Goal: Transaction & Acquisition: Obtain resource

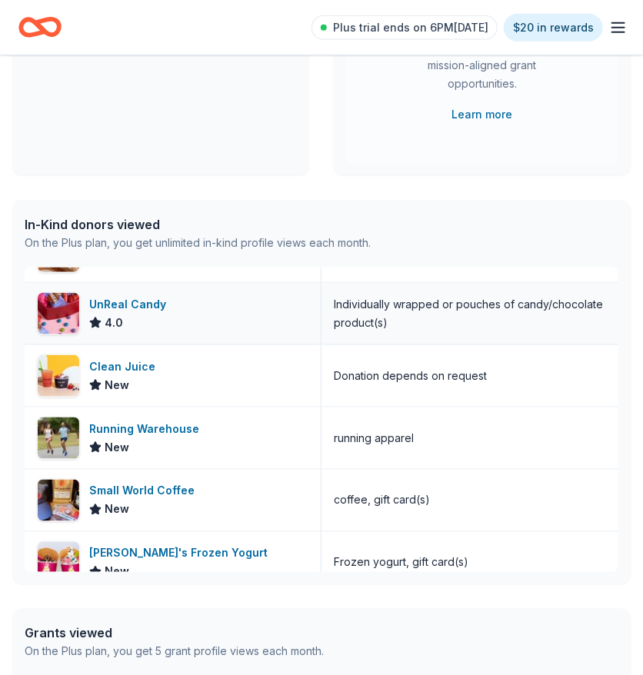
scroll to position [177, 0]
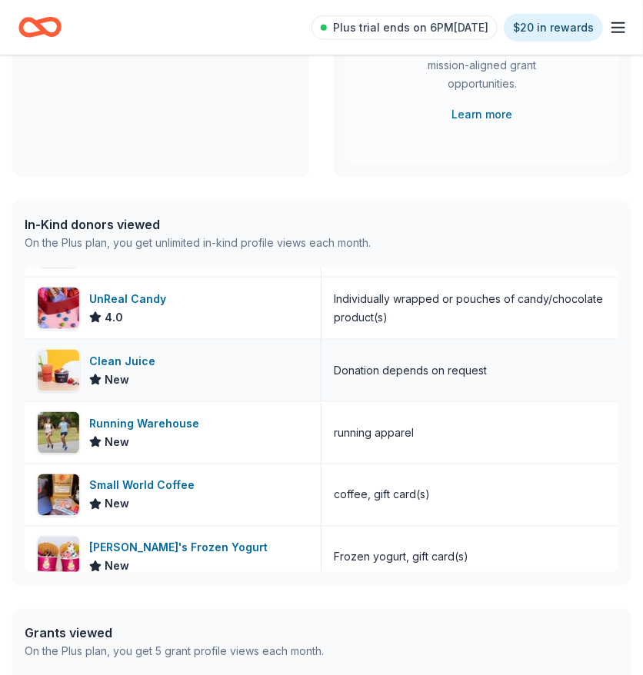
click at [118, 361] on div "Clean Juice" at bounding box center [125, 361] width 72 height 18
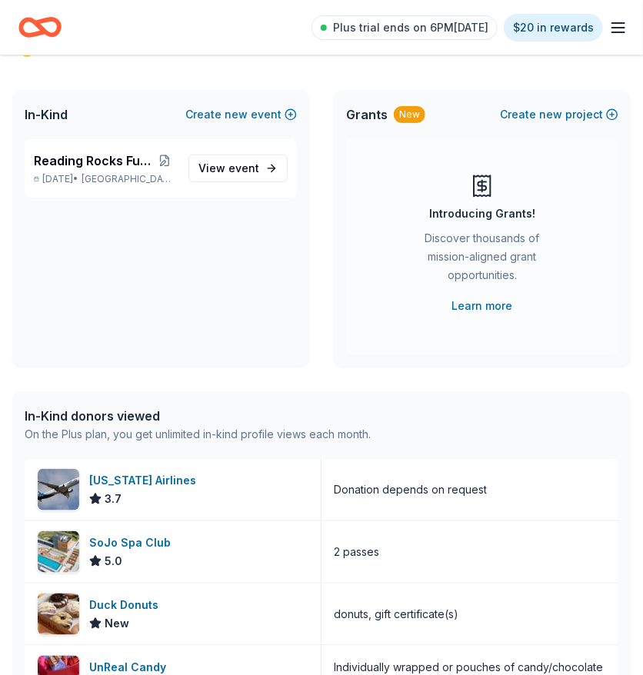
scroll to position [0, 0]
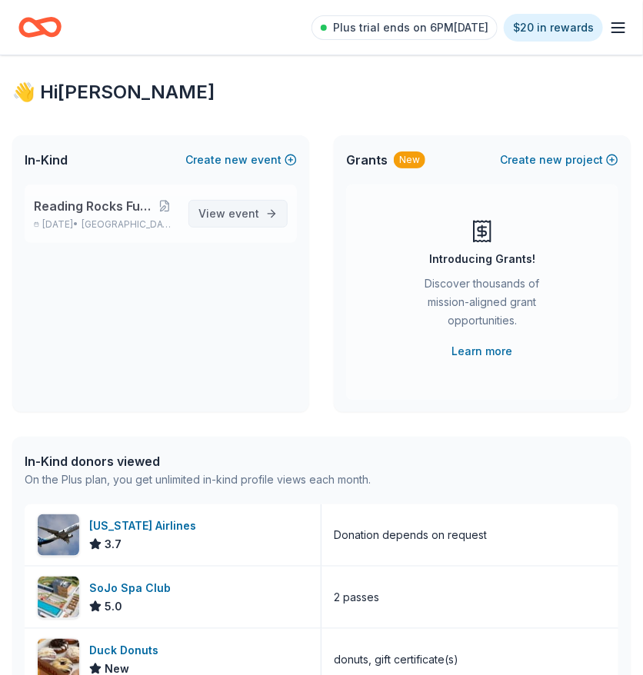
click at [227, 211] on span "View event" at bounding box center [228, 214] width 61 height 18
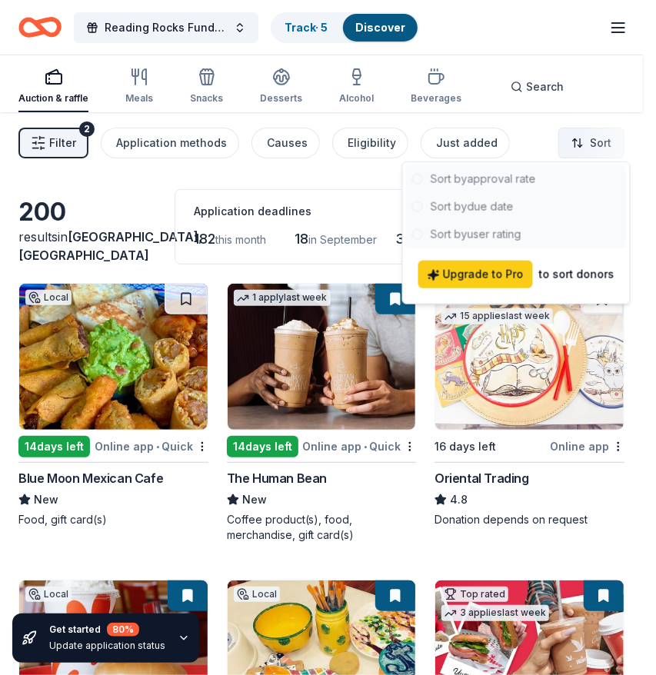
click at [588, 140] on html "Save 10% Reading Rocks Fundraiser Track · 5 Discover Plus trial ends on 6PM[DAT…" at bounding box center [328, 337] width 656 height 675
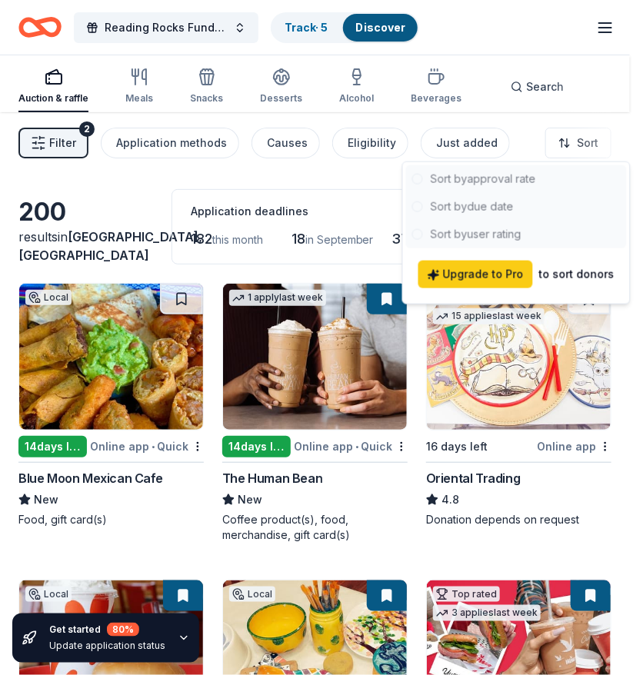
click at [323, 178] on html "Save 10% Reading Rocks Fundraiser Track · 5 Discover Plus trial ends on 6PM[DAT…" at bounding box center [321, 337] width 643 height 675
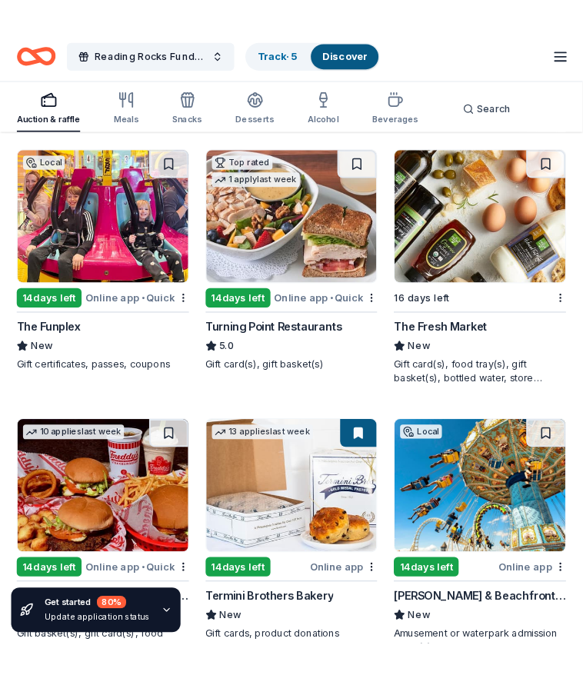
scroll to position [1641, 0]
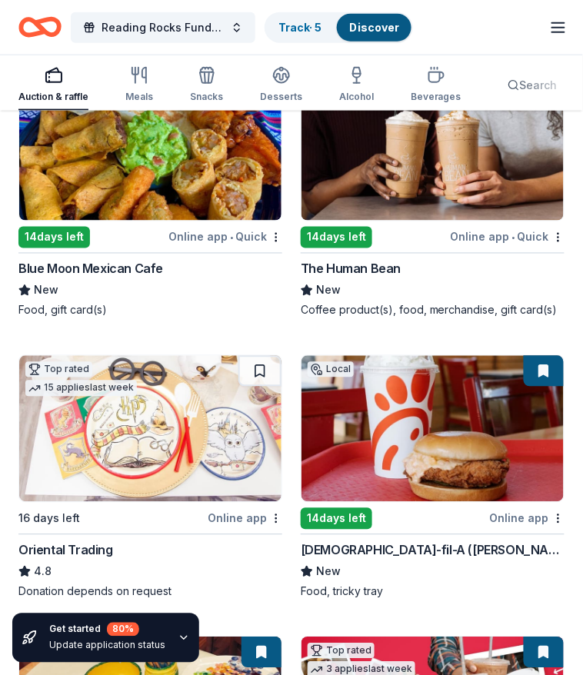
scroll to position [0, 0]
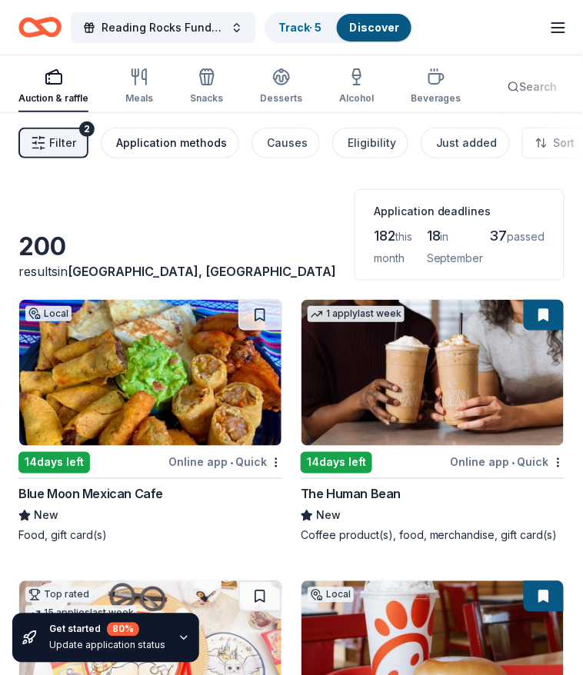
click at [166, 156] on button "Application methods" at bounding box center [170, 143] width 138 height 31
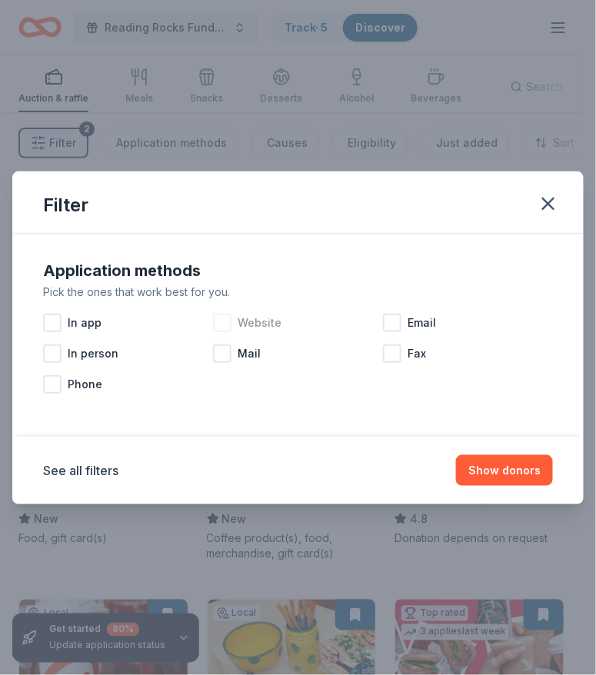
click at [215, 318] on div at bounding box center [222, 323] width 18 height 18
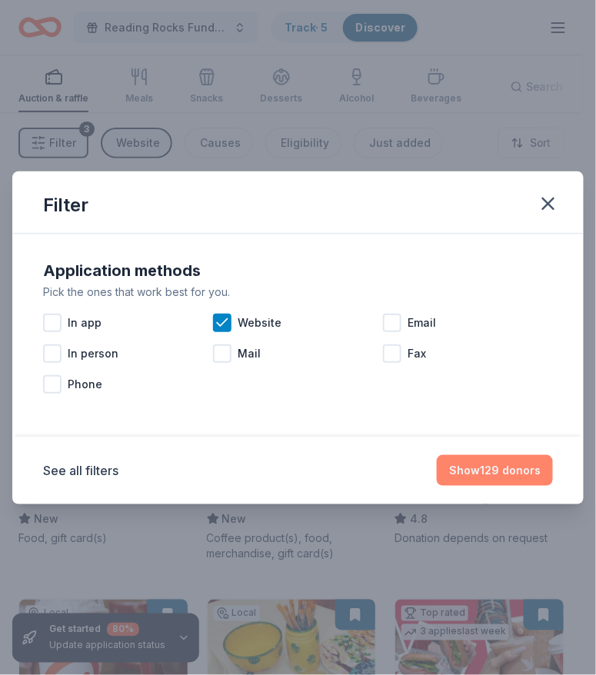
click at [487, 470] on button "Show 129 donors" at bounding box center [495, 470] width 116 height 31
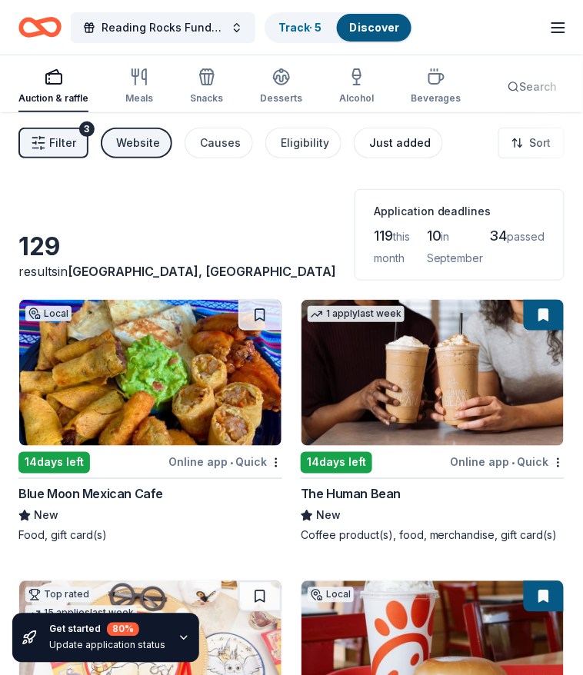
click at [369, 137] on div "Just added" at bounding box center [400, 143] width 62 height 18
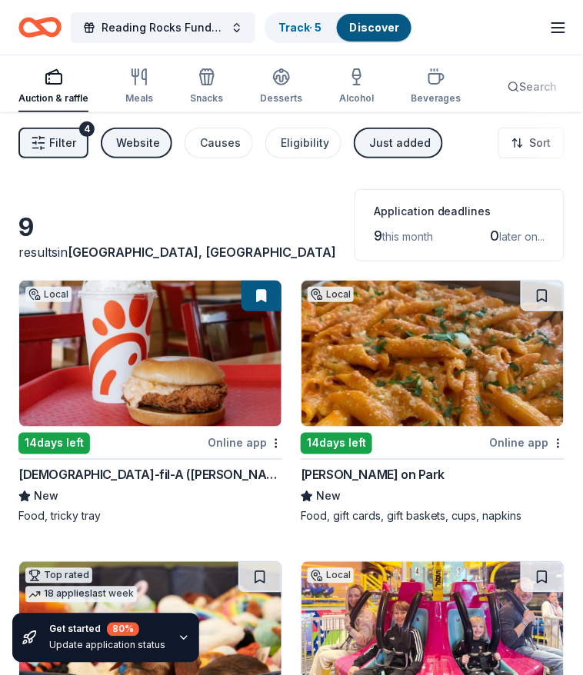
click at [383, 143] on div "Just added" at bounding box center [400, 143] width 62 height 18
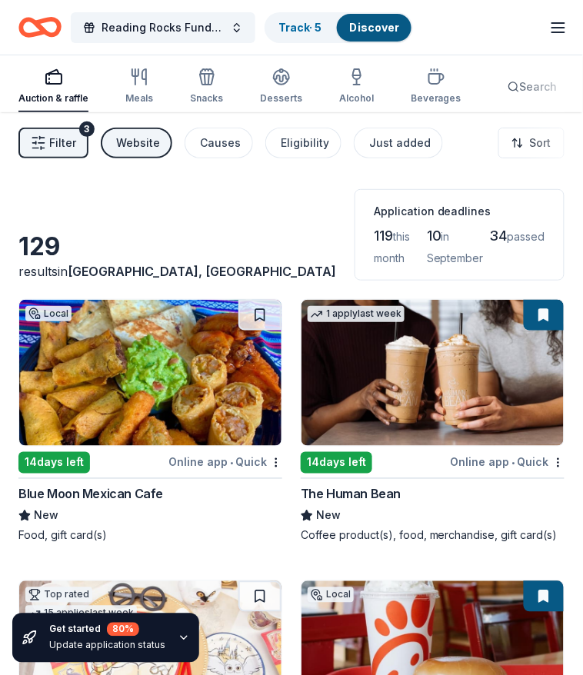
click at [268, 171] on div "Filter 3 Website Causes Eligibility Just added Sort" at bounding box center [291, 143] width 583 height 62
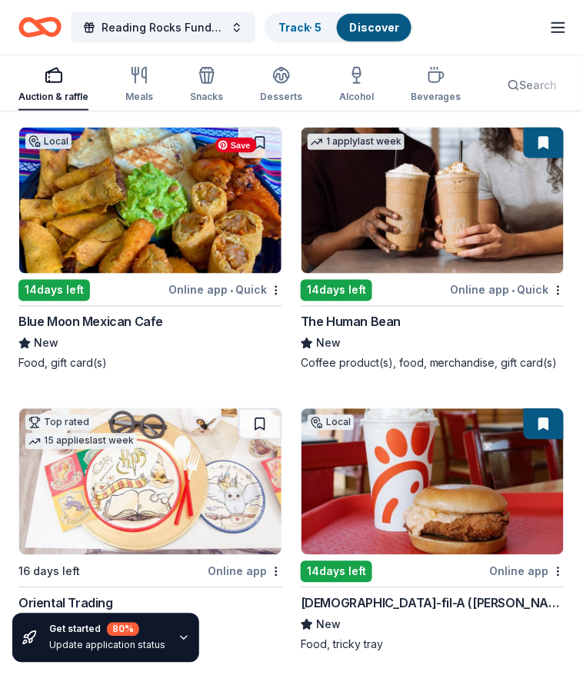
scroll to position [175, 0]
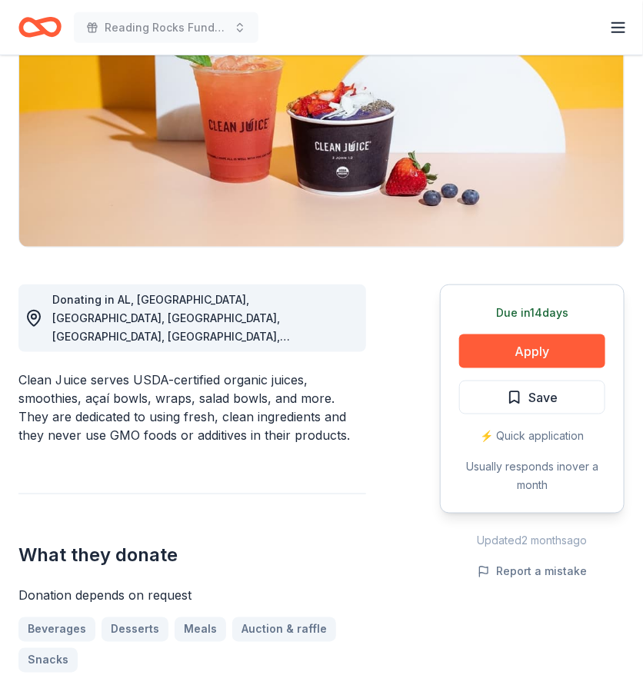
scroll to position [221, 0]
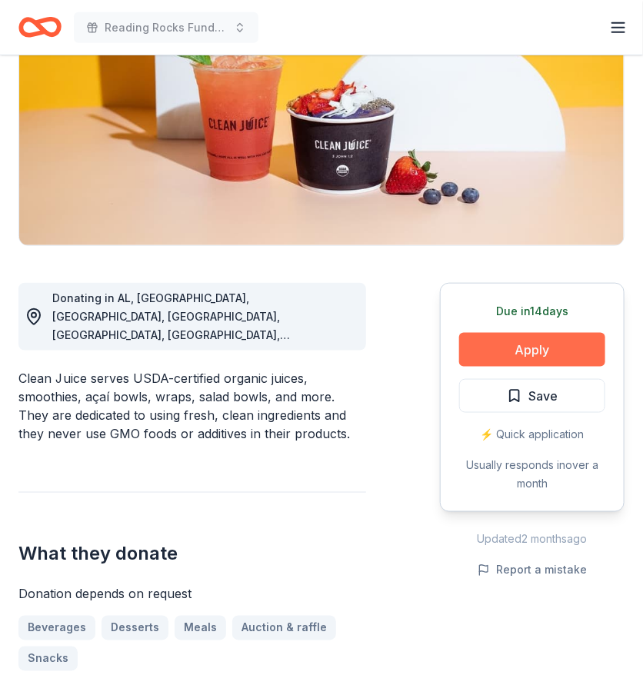
click at [515, 337] on button "Apply" at bounding box center [532, 350] width 146 height 34
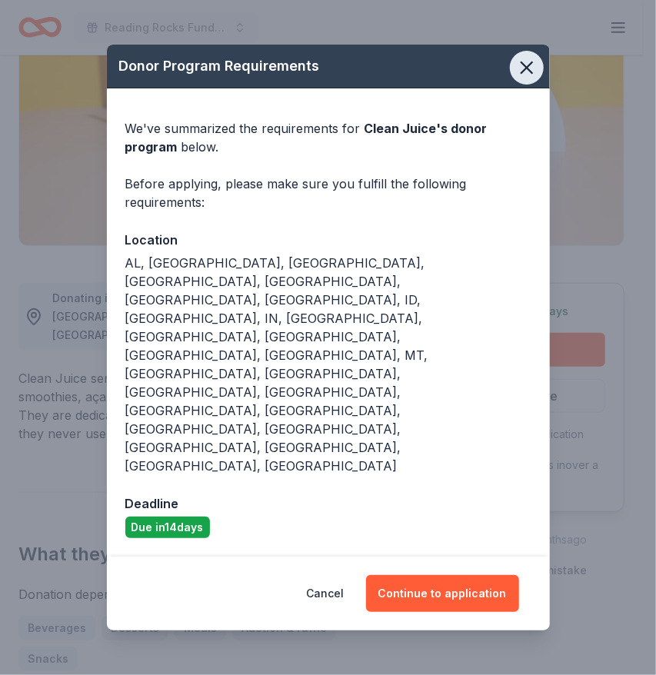
click at [527, 73] on icon "button" at bounding box center [526, 67] width 11 height 11
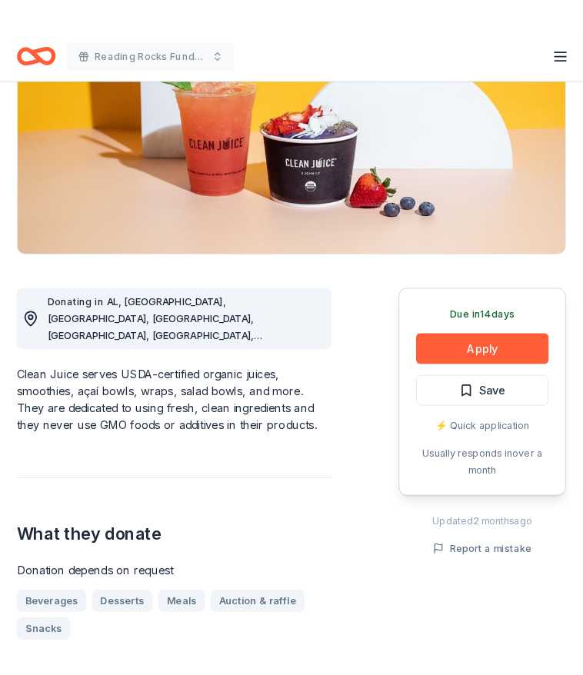
scroll to position [0, 0]
